Goal: Information Seeking & Learning: Learn about a topic

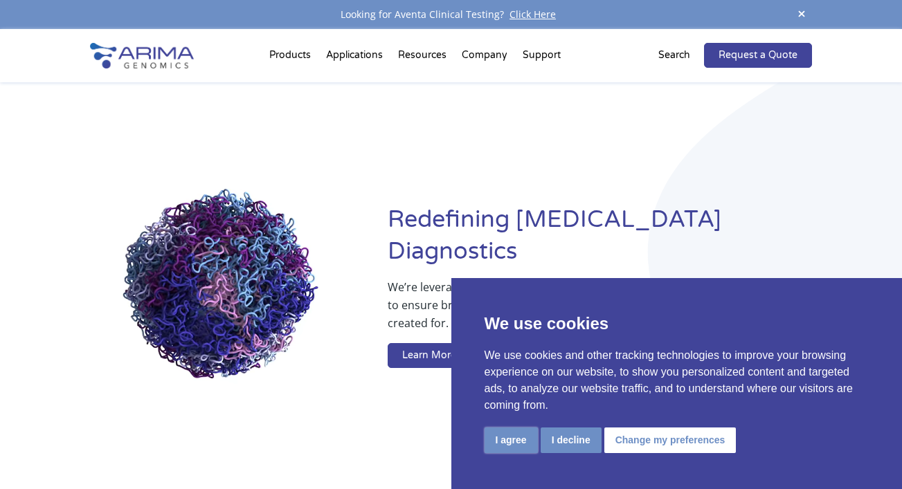
click at [516, 444] on button "I agree" at bounding box center [511, 441] width 53 height 26
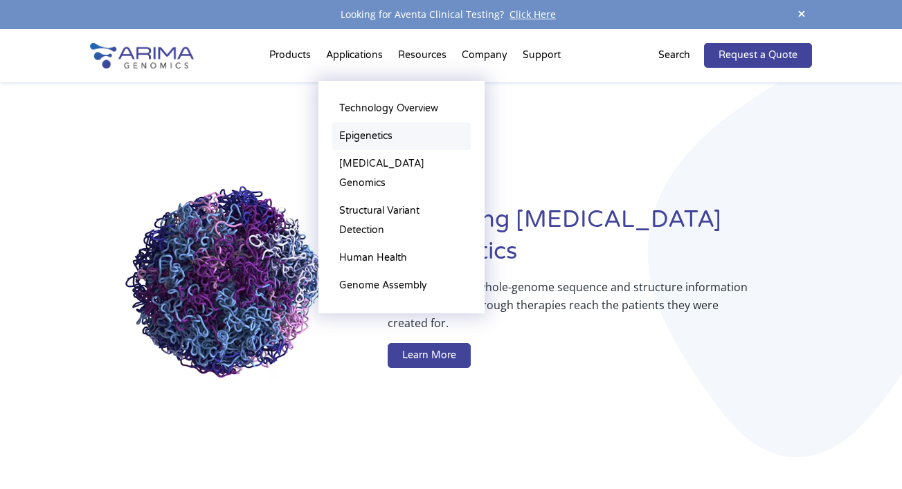
click at [358, 136] on link "Epigenetics" at bounding box center [401, 137] width 138 height 28
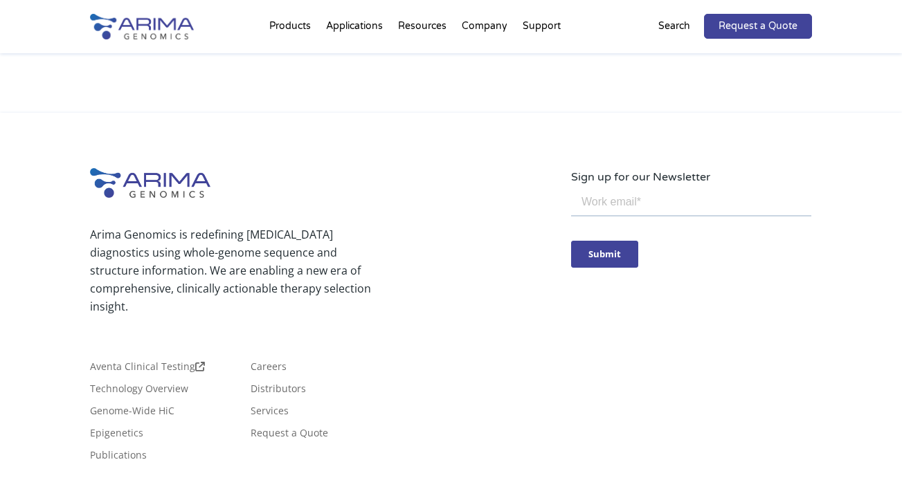
scroll to position [2856, 0]
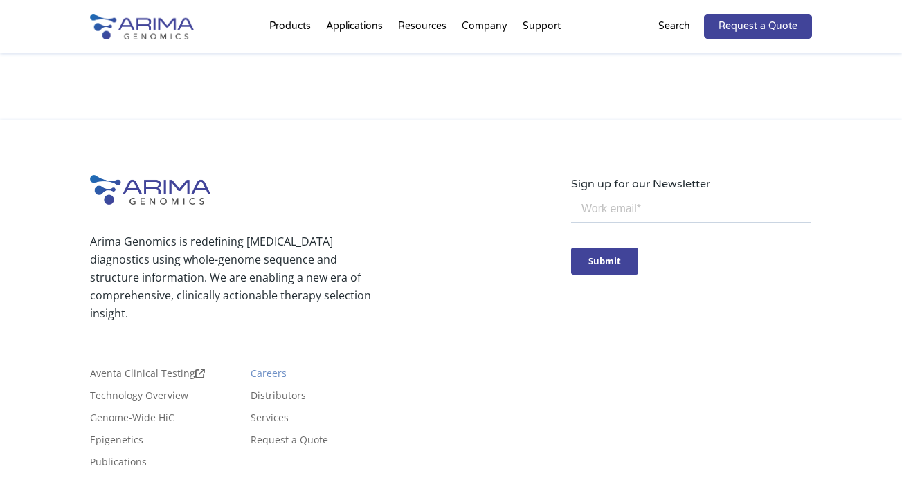
click at [276, 379] on link "Careers" at bounding box center [269, 376] width 36 height 15
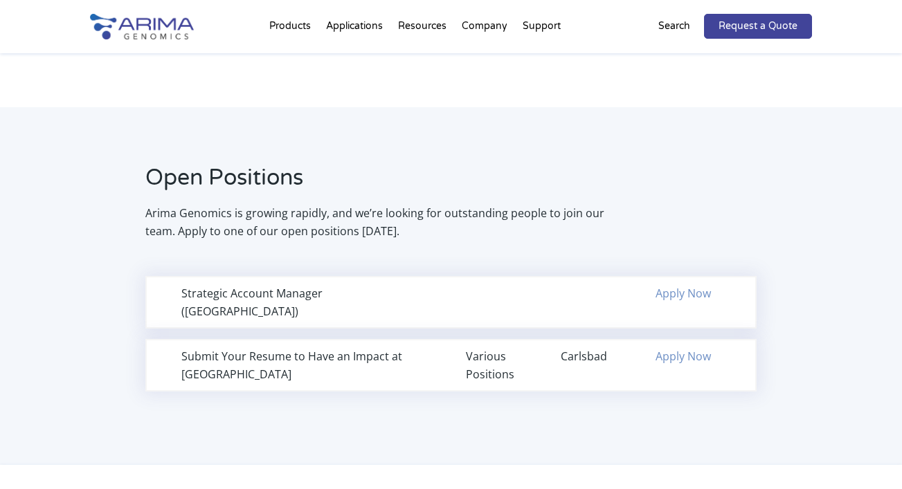
scroll to position [816, 0]
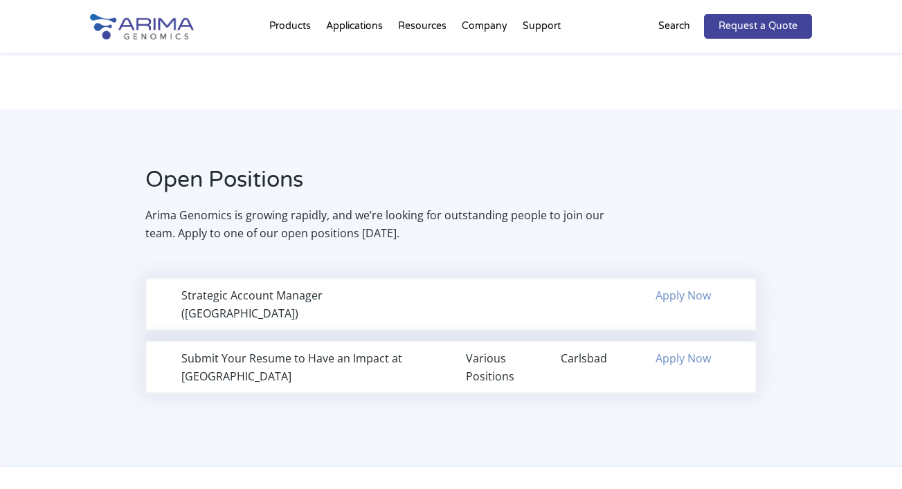
click at [493, 352] on div "Various Positions" at bounding box center [498, 368] width 65 height 36
click at [590, 350] on div "Carlsbad" at bounding box center [593, 359] width 65 height 18
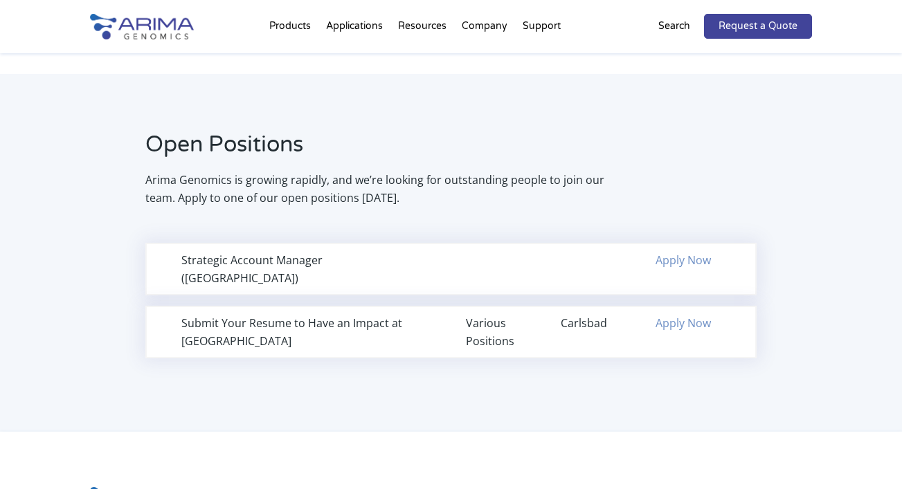
scroll to position [840, 0]
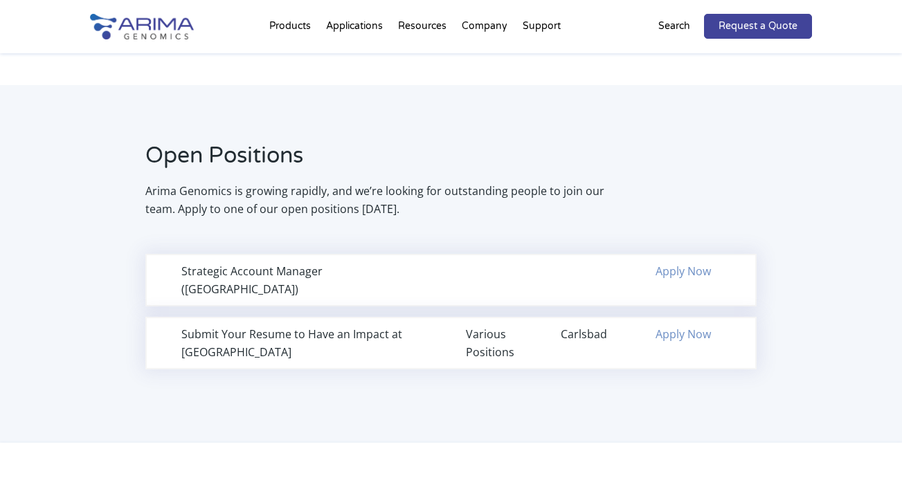
click at [492, 333] on div "Various Positions" at bounding box center [498, 343] width 65 height 36
click at [539, 322] on div "Submit Your Resume to Have an Impact at Arima Various Positions Carlsbad Apply …" at bounding box center [450, 343] width 611 height 53
click at [672, 327] on link "Apply Now" at bounding box center [683, 334] width 55 height 15
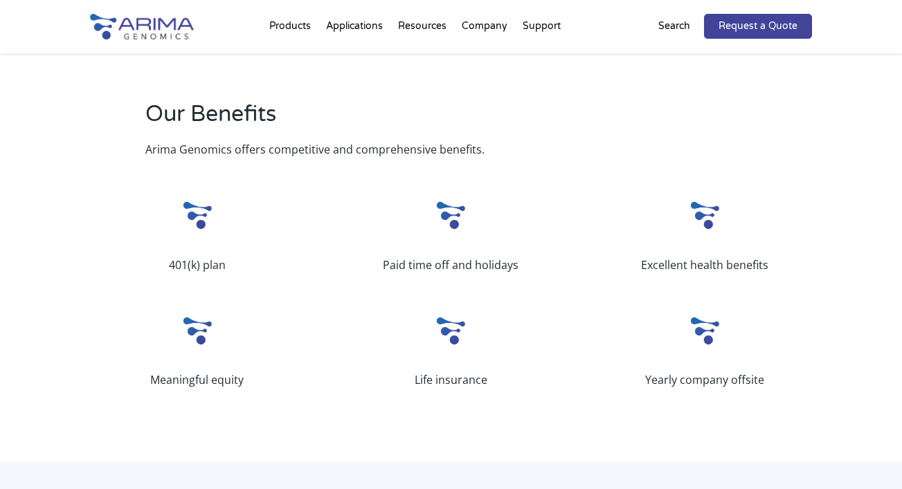
scroll to position [1237, 0]
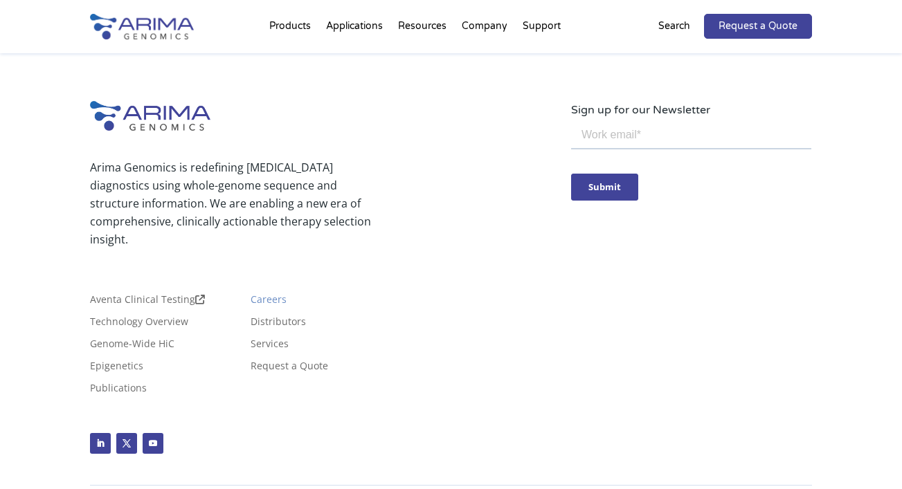
click at [276, 295] on link "Careers" at bounding box center [269, 302] width 36 height 15
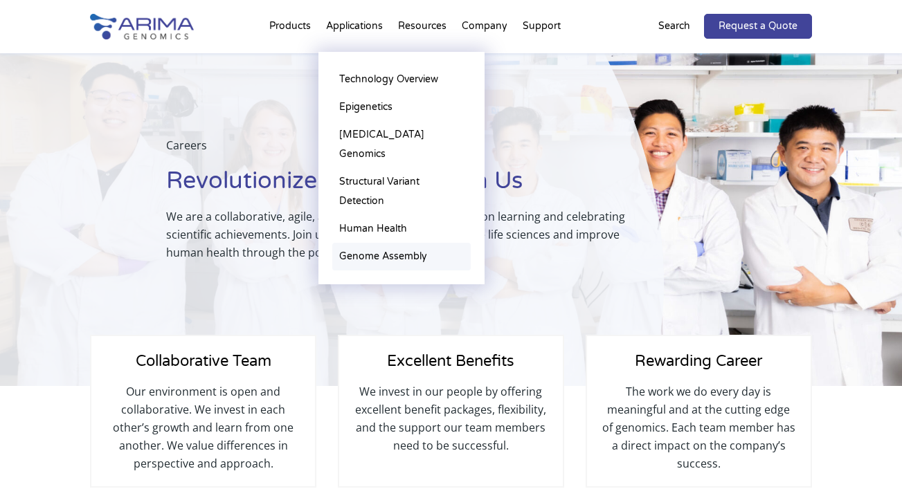
click at [377, 243] on link "Genome Assembly" at bounding box center [401, 257] width 138 height 28
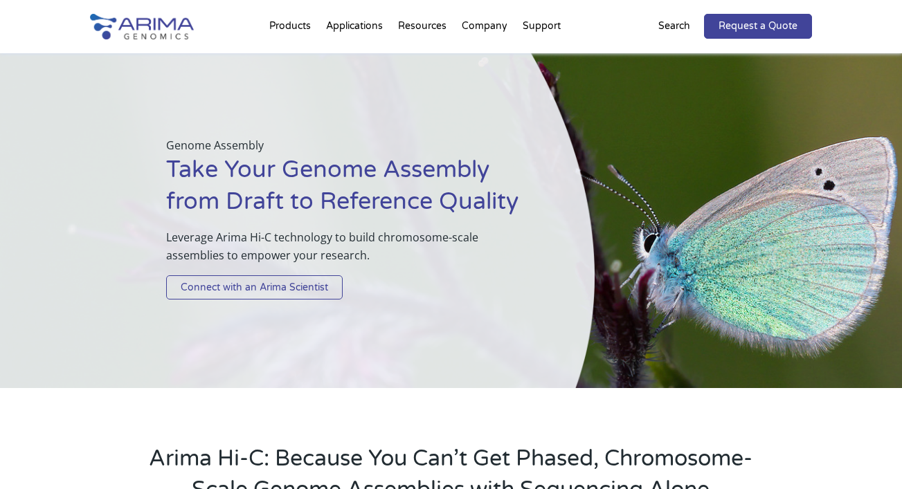
click at [321, 292] on link "Connect with an Arima Scientist" at bounding box center [254, 288] width 177 height 25
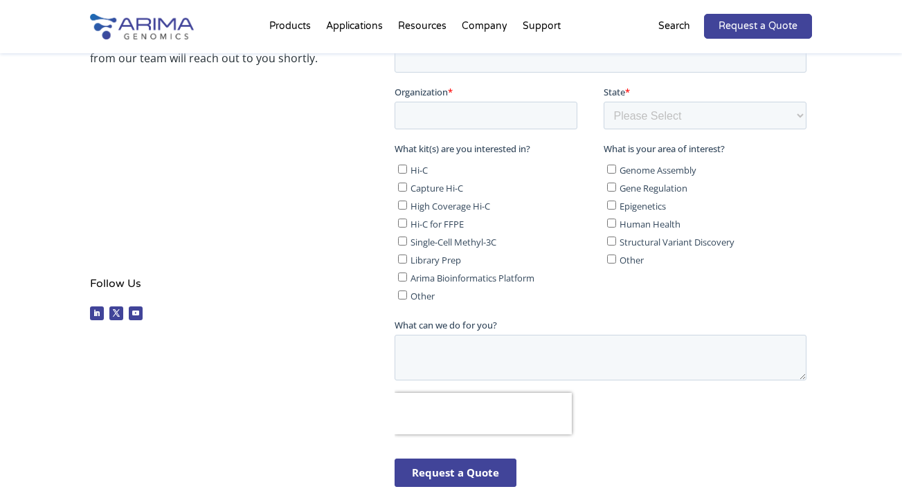
scroll to position [332, 0]
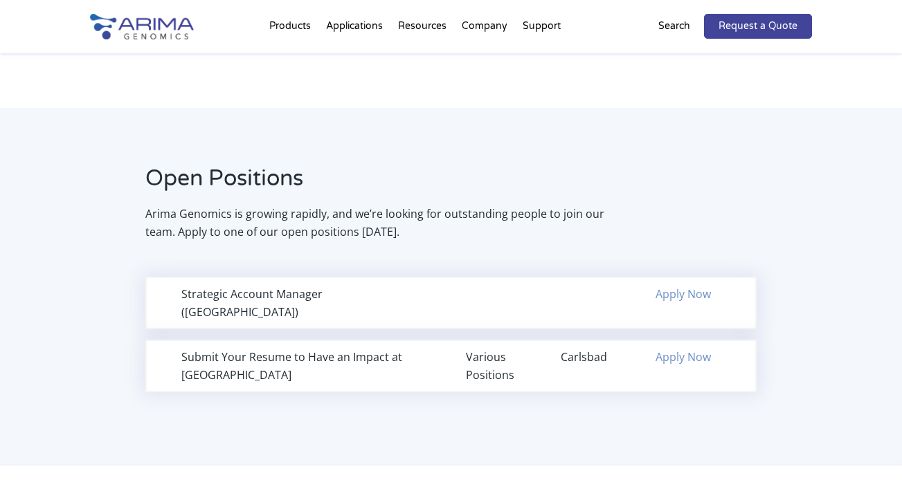
scroll to position [811, 0]
